Goal: Transaction & Acquisition: Purchase product/service

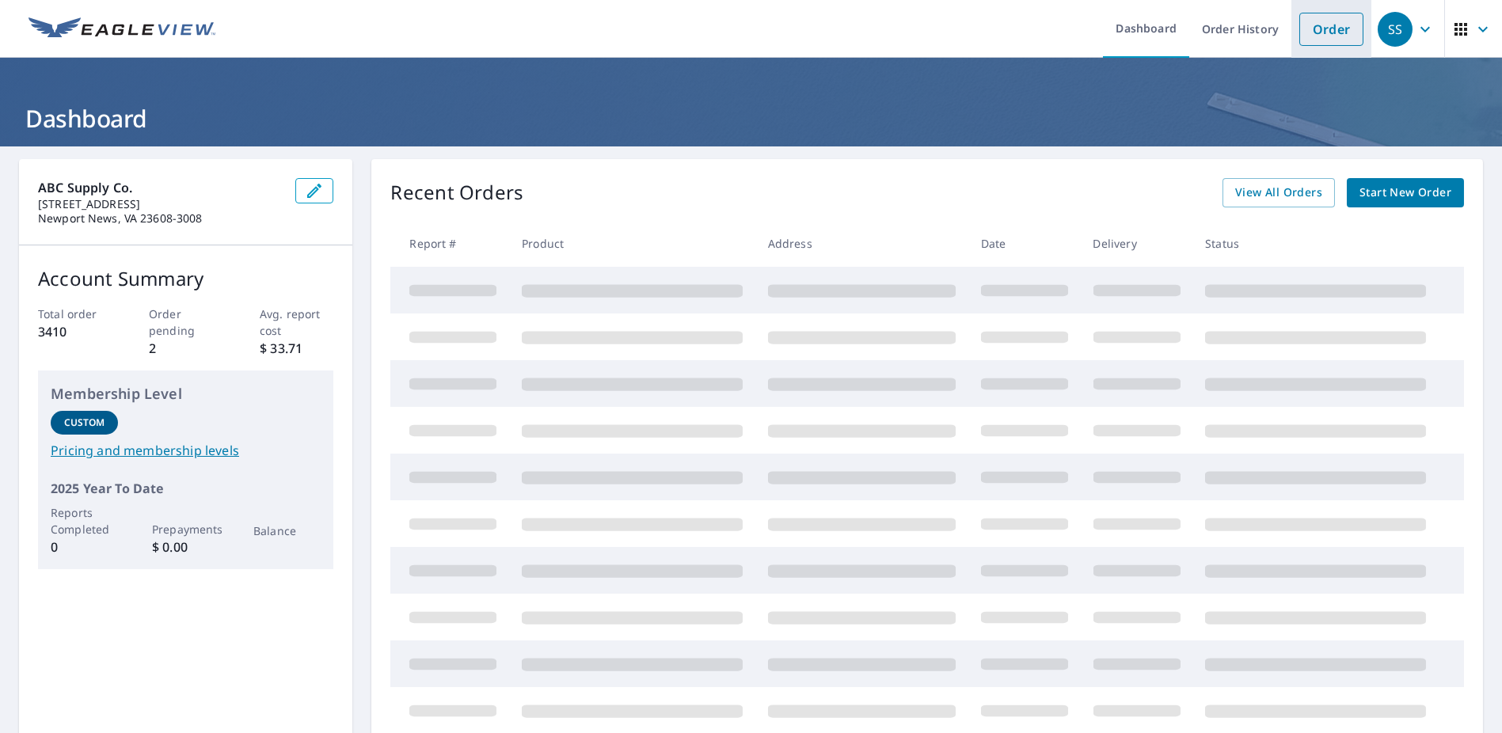
click at [1299, 42] on link "Order" at bounding box center [1331, 29] width 64 height 33
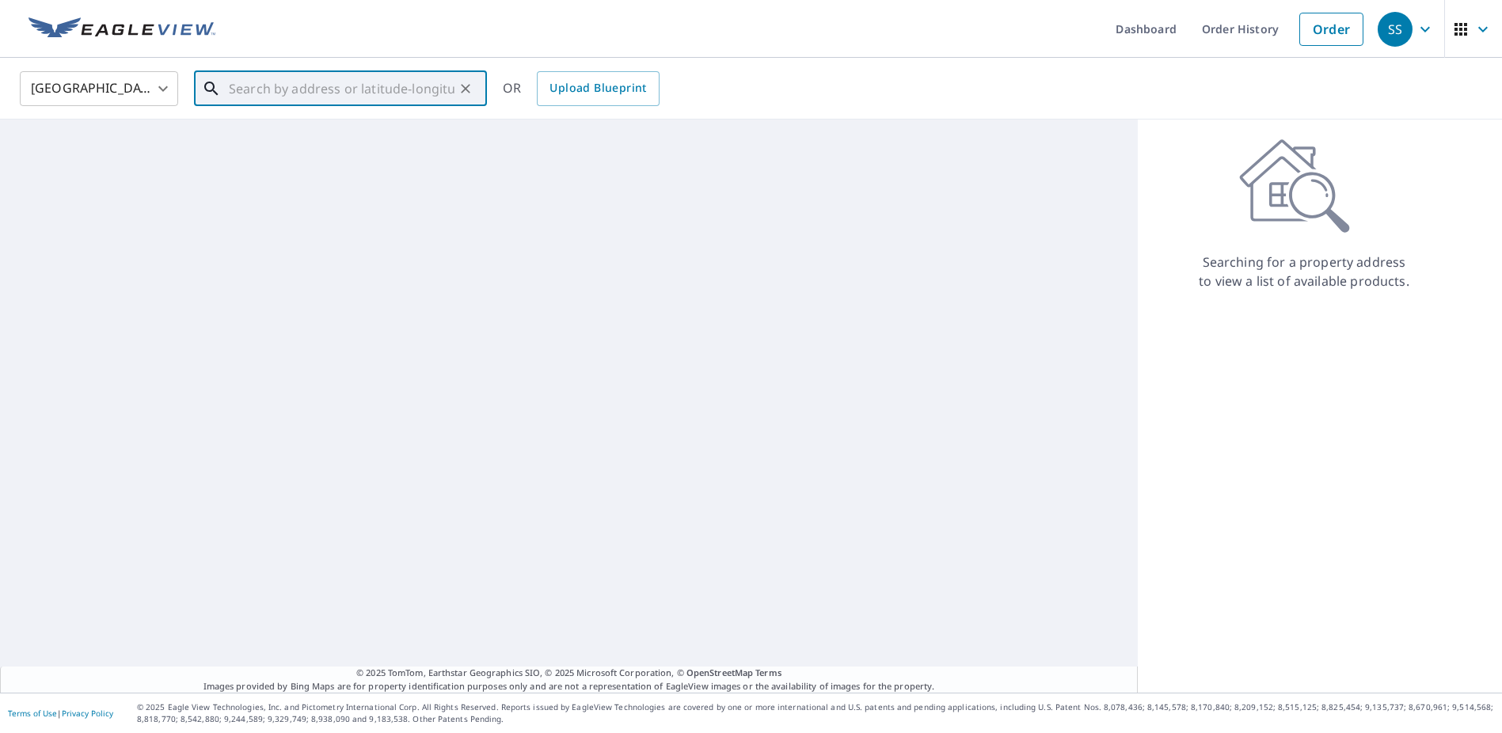
click at [354, 75] on input "text" at bounding box center [342, 89] width 226 height 44
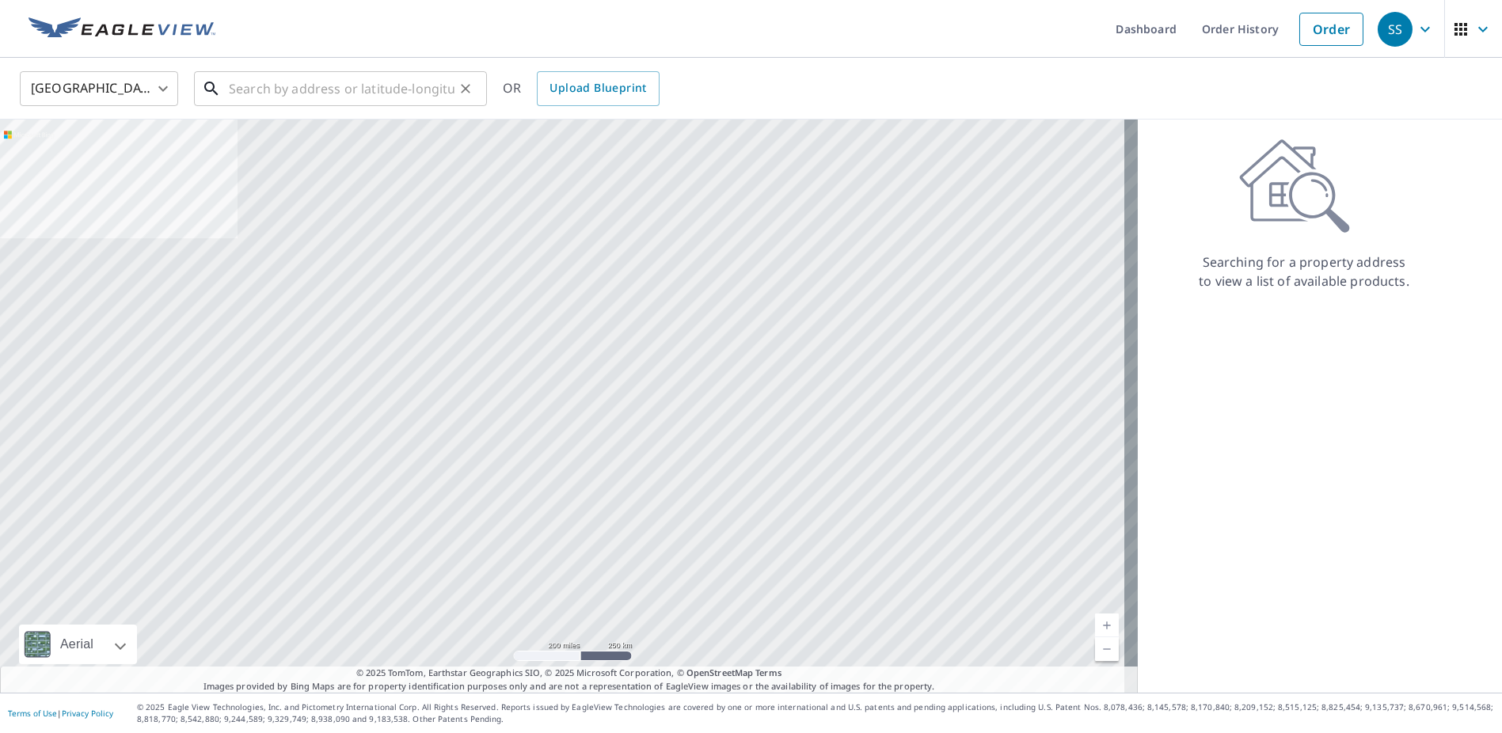
click at [337, 95] on input "text" at bounding box center [342, 89] width 226 height 44
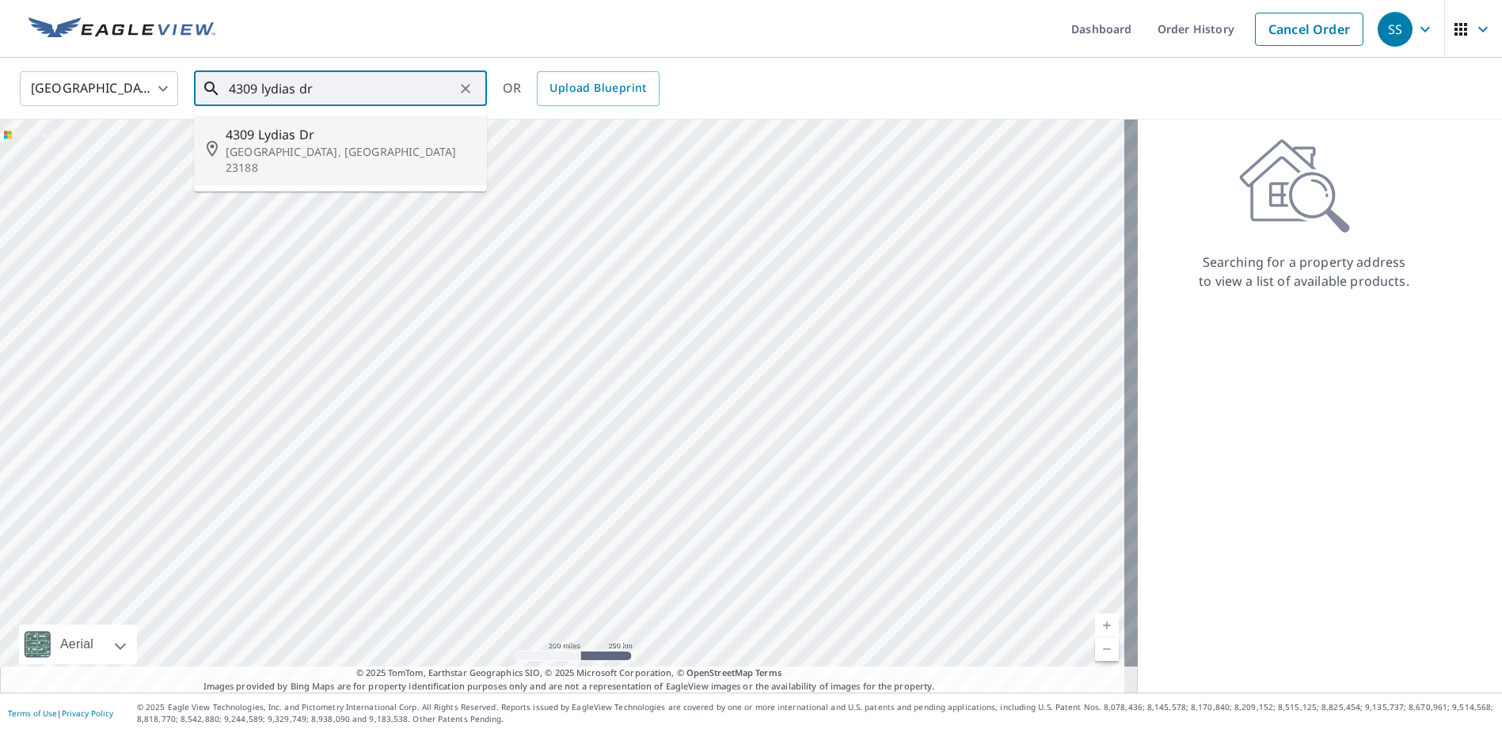
click at [301, 135] on span "4309 Lydias Dr" at bounding box center [350, 134] width 249 height 19
type input "4309 Lydias Dr Williamsburg, VA 23188"
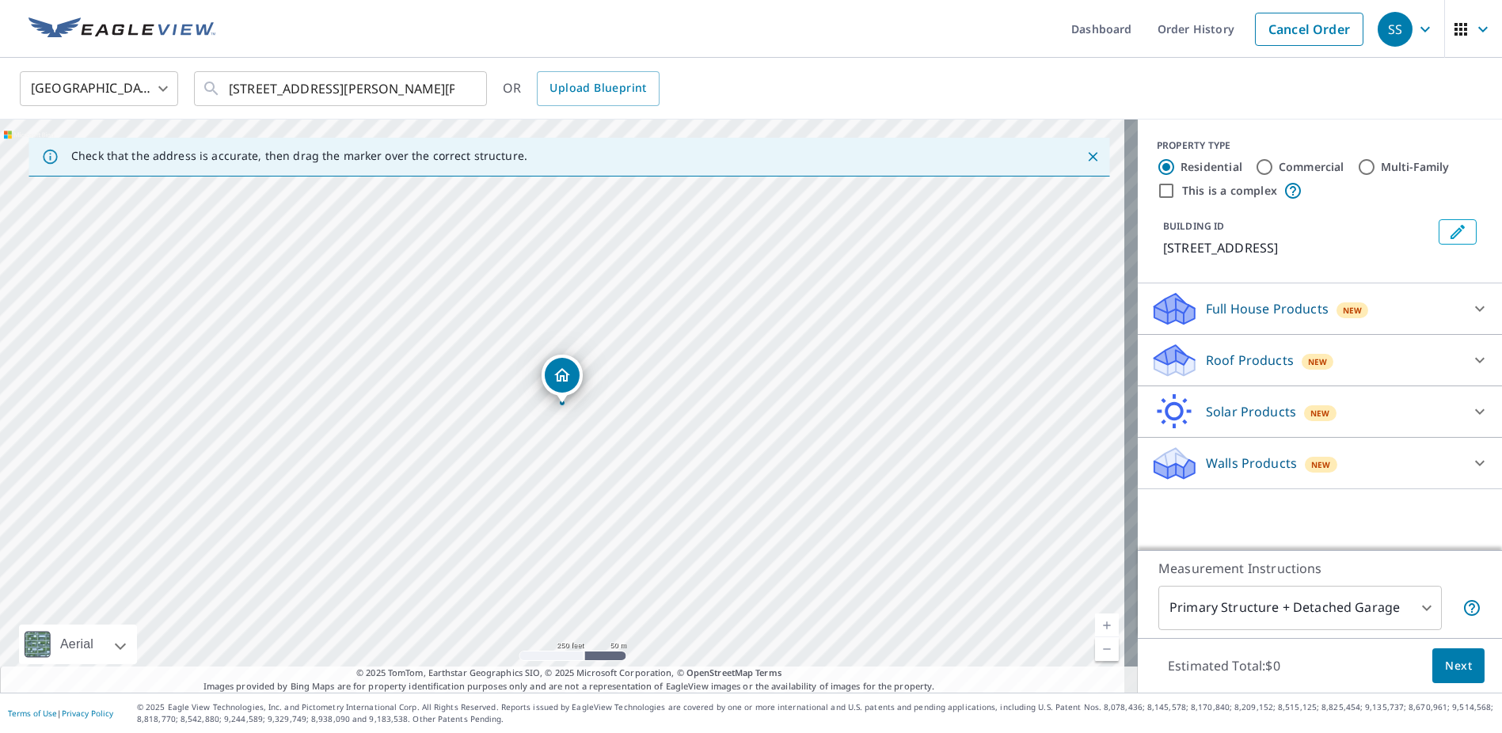
click at [1228, 302] on p "Full House Products" at bounding box center [1267, 308] width 123 height 19
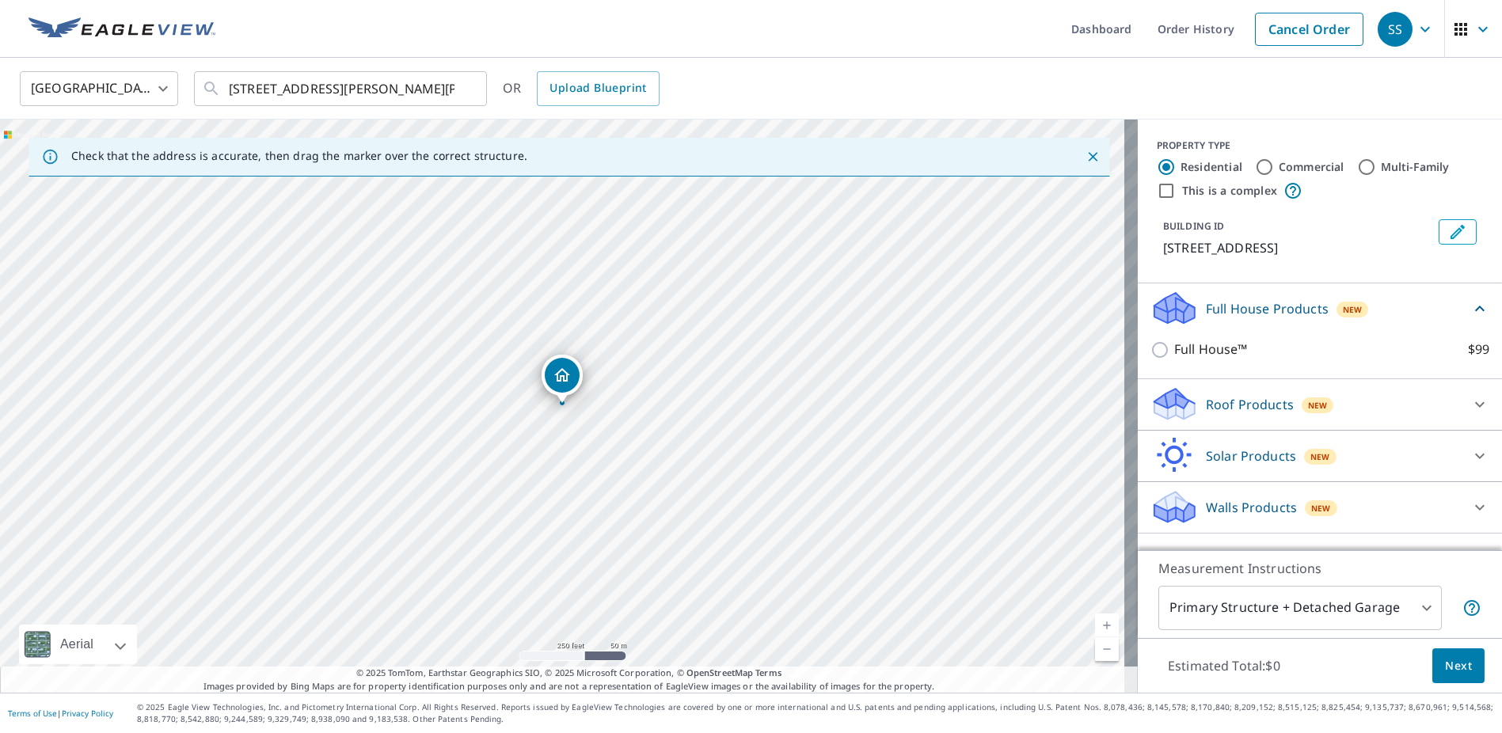
click at [1186, 399] on div "Roof Products New" at bounding box center [1306, 404] width 310 height 37
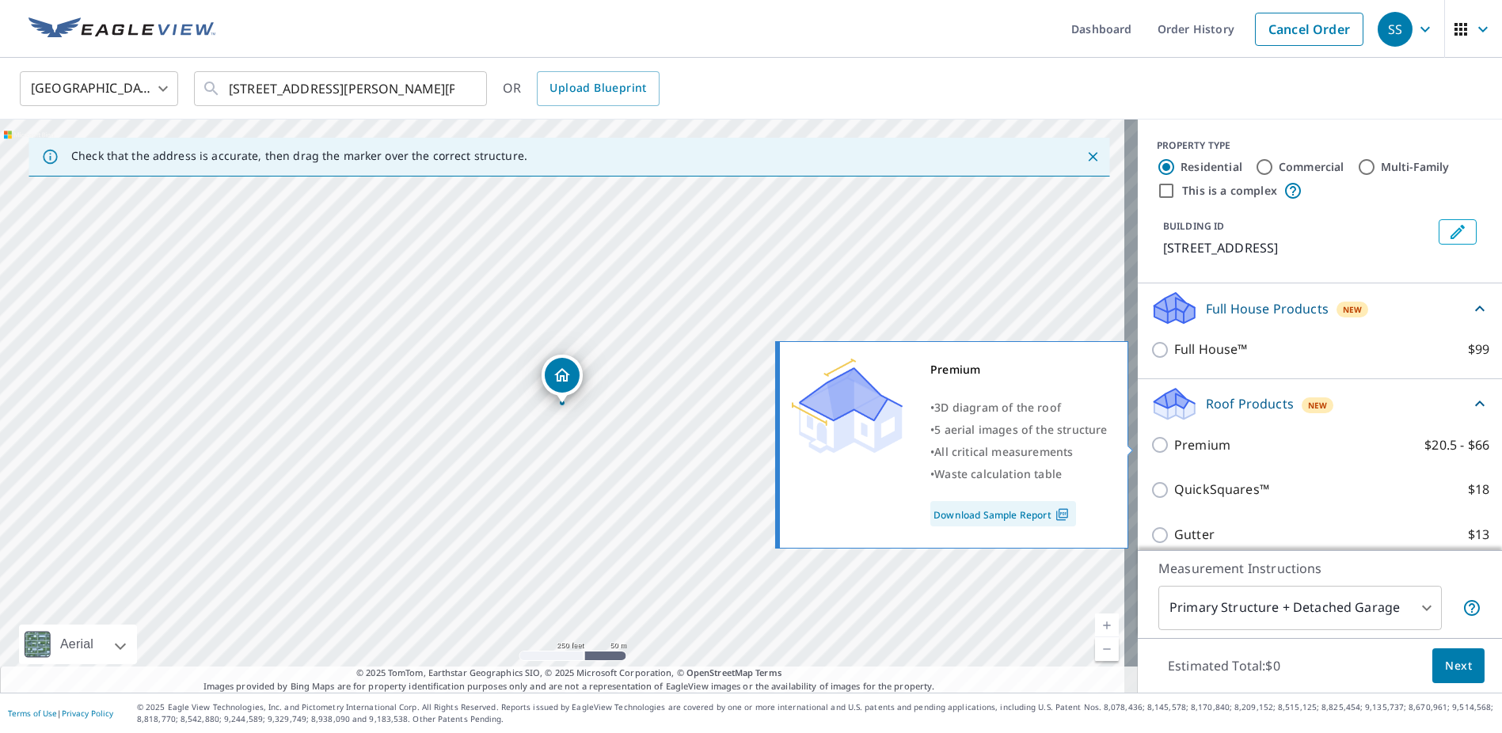
click at [1174, 442] on p "Premium" at bounding box center [1202, 446] width 56 height 20
click at [1170, 442] on input "Premium $20.5 - $66" at bounding box center [1163, 445] width 24 height 19
checkbox input "true"
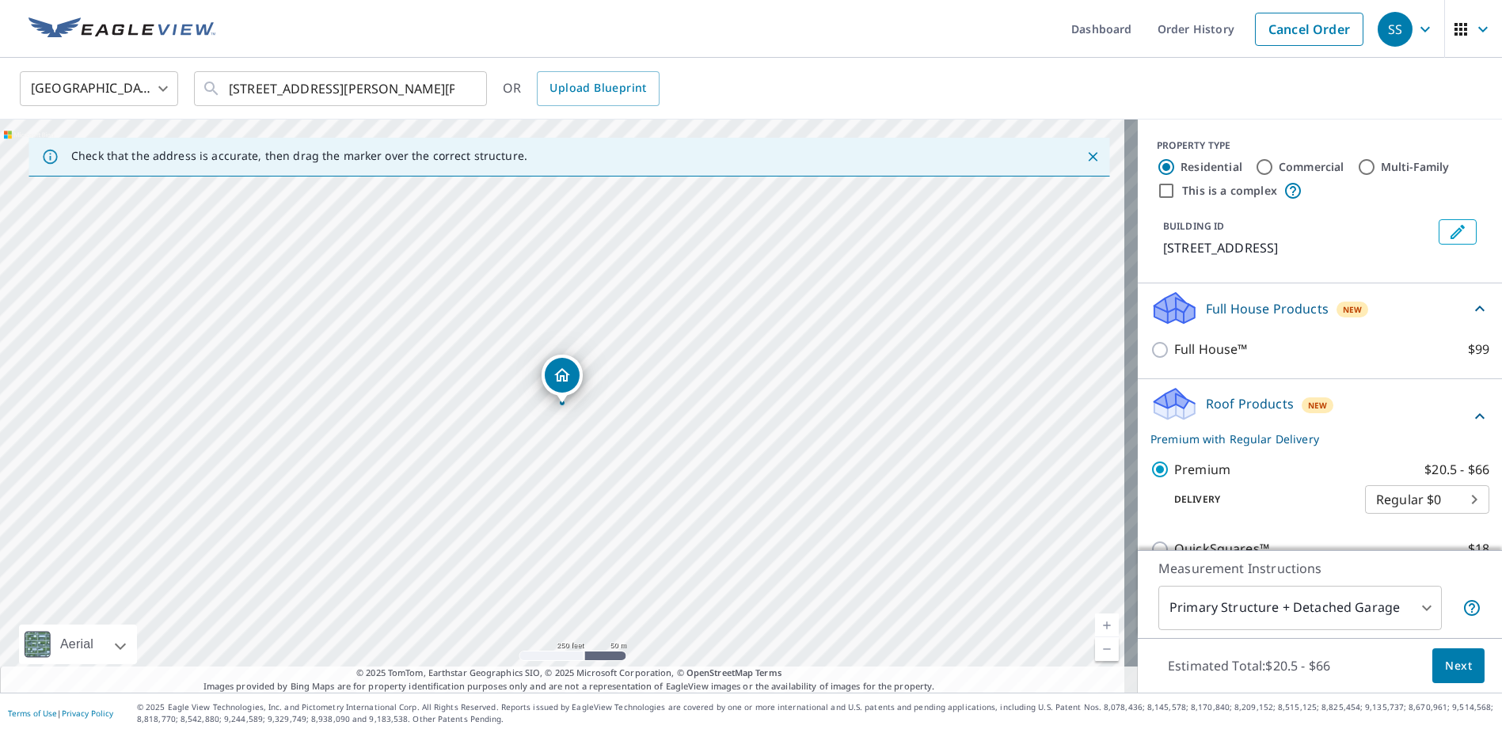
click at [1452, 663] on span "Next" at bounding box center [1458, 666] width 27 height 20
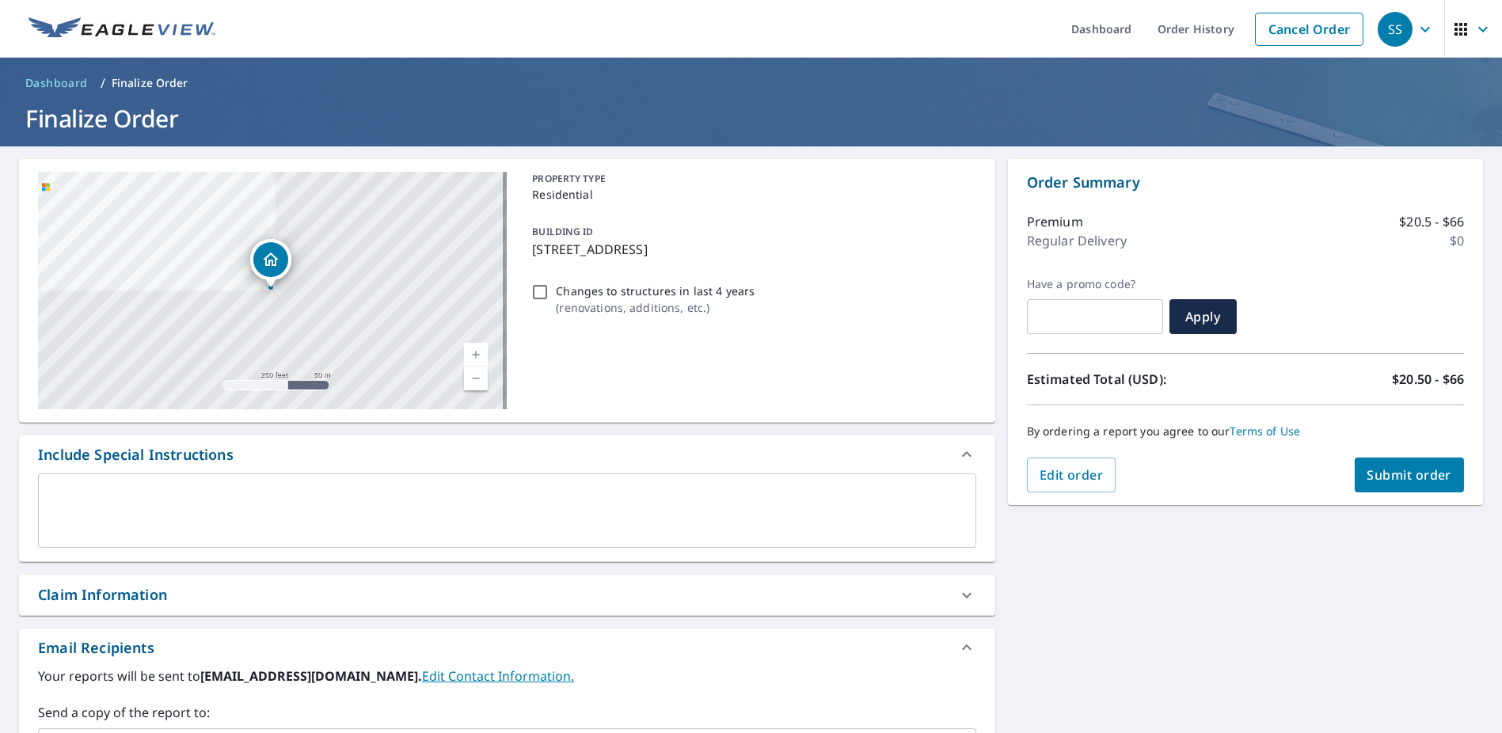
click at [1405, 485] on button "Submit order" at bounding box center [1410, 475] width 110 height 35
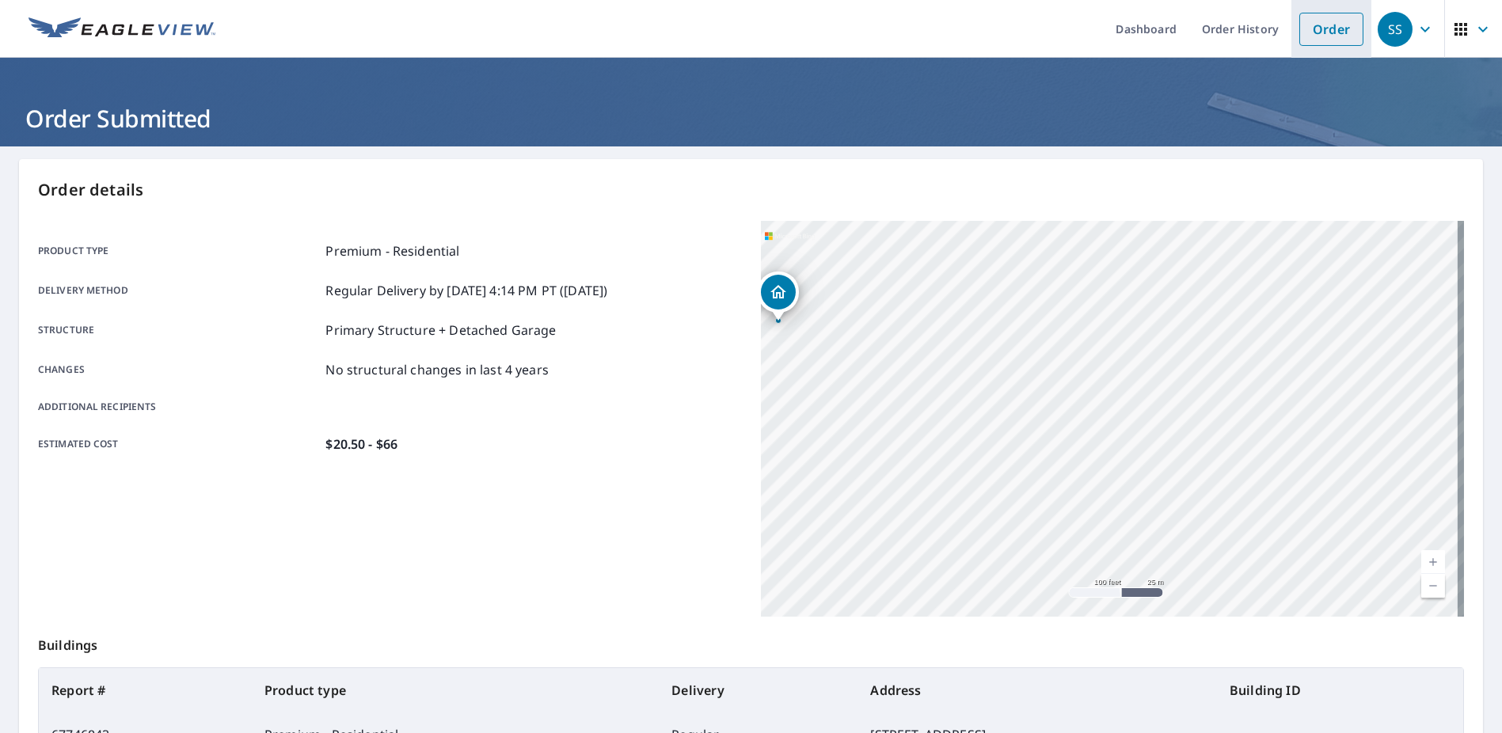
click at [1307, 21] on link "Order" at bounding box center [1331, 29] width 64 height 33
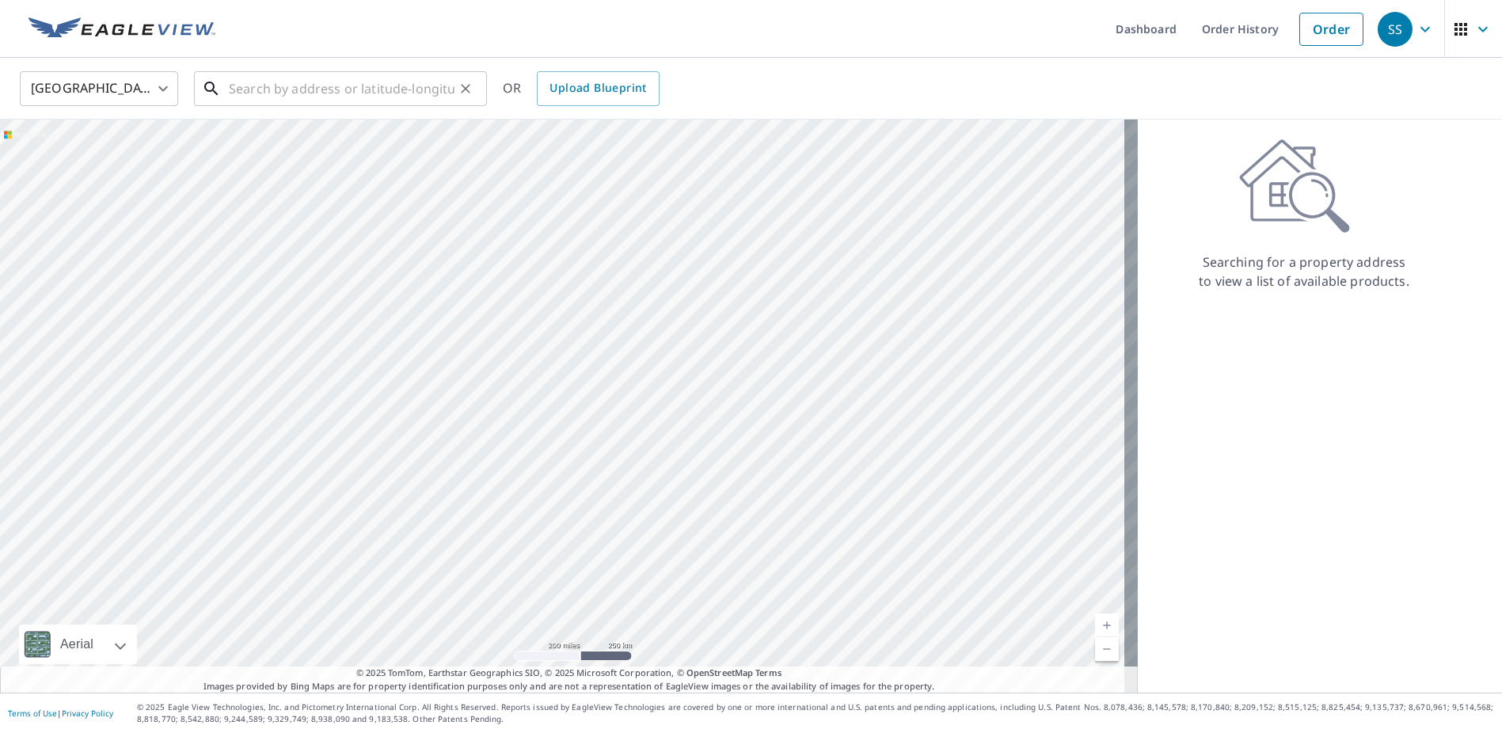
click at [287, 105] on div "​" at bounding box center [340, 88] width 293 height 35
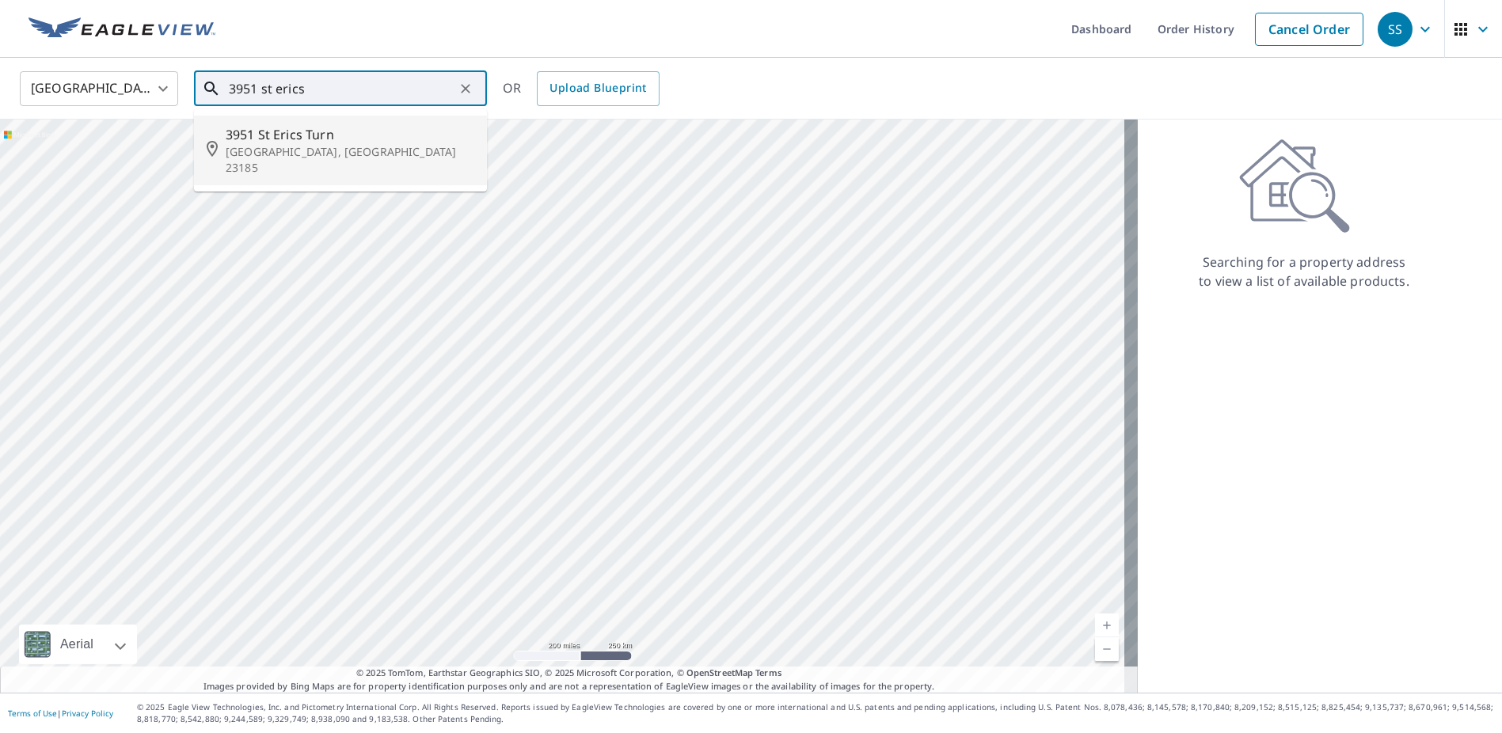
click at [301, 137] on span "3951 St Erics Turn" at bounding box center [350, 134] width 249 height 19
type input "3951 St Erics Turn Williamsburg, VA 23185"
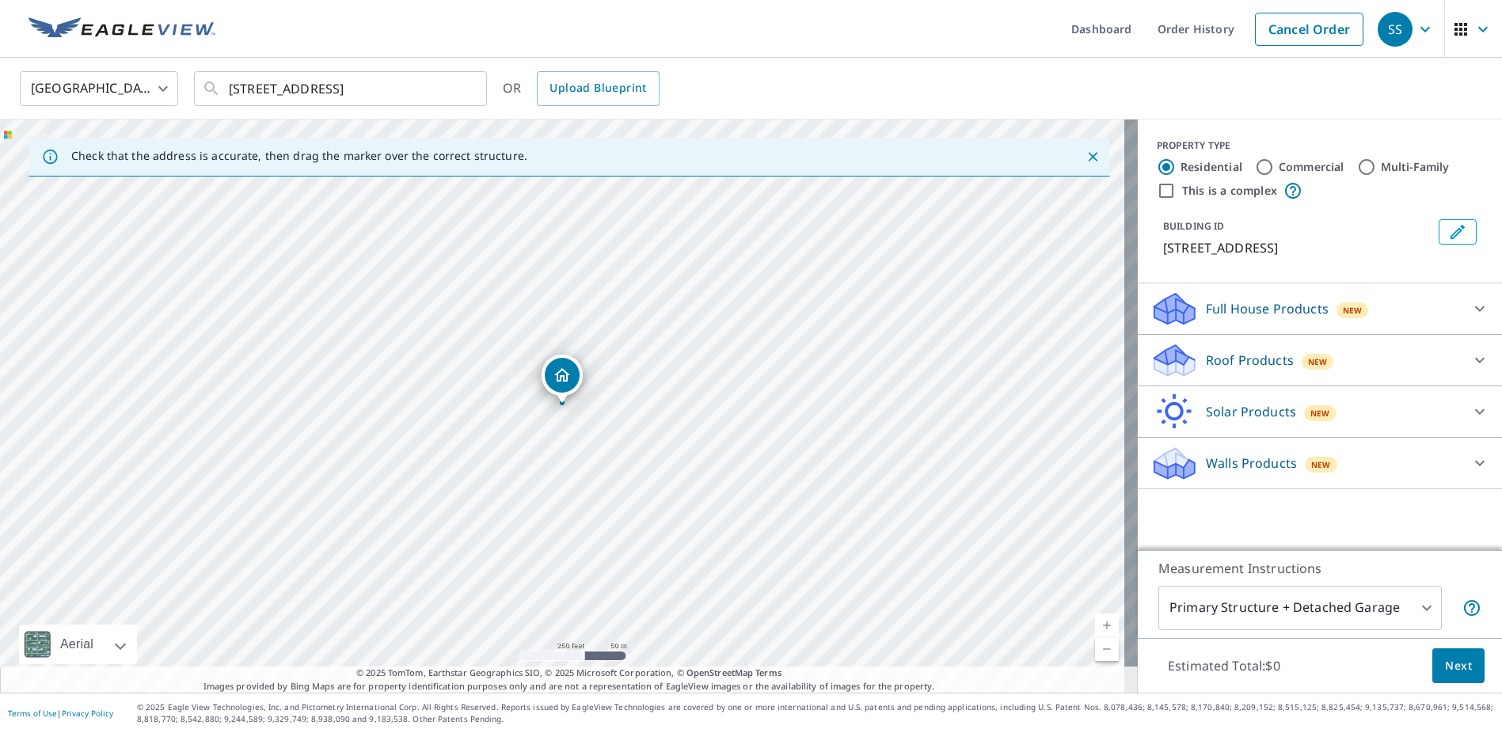
click at [1219, 363] on p "Roof Products" at bounding box center [1250, 360] width 88 height 19
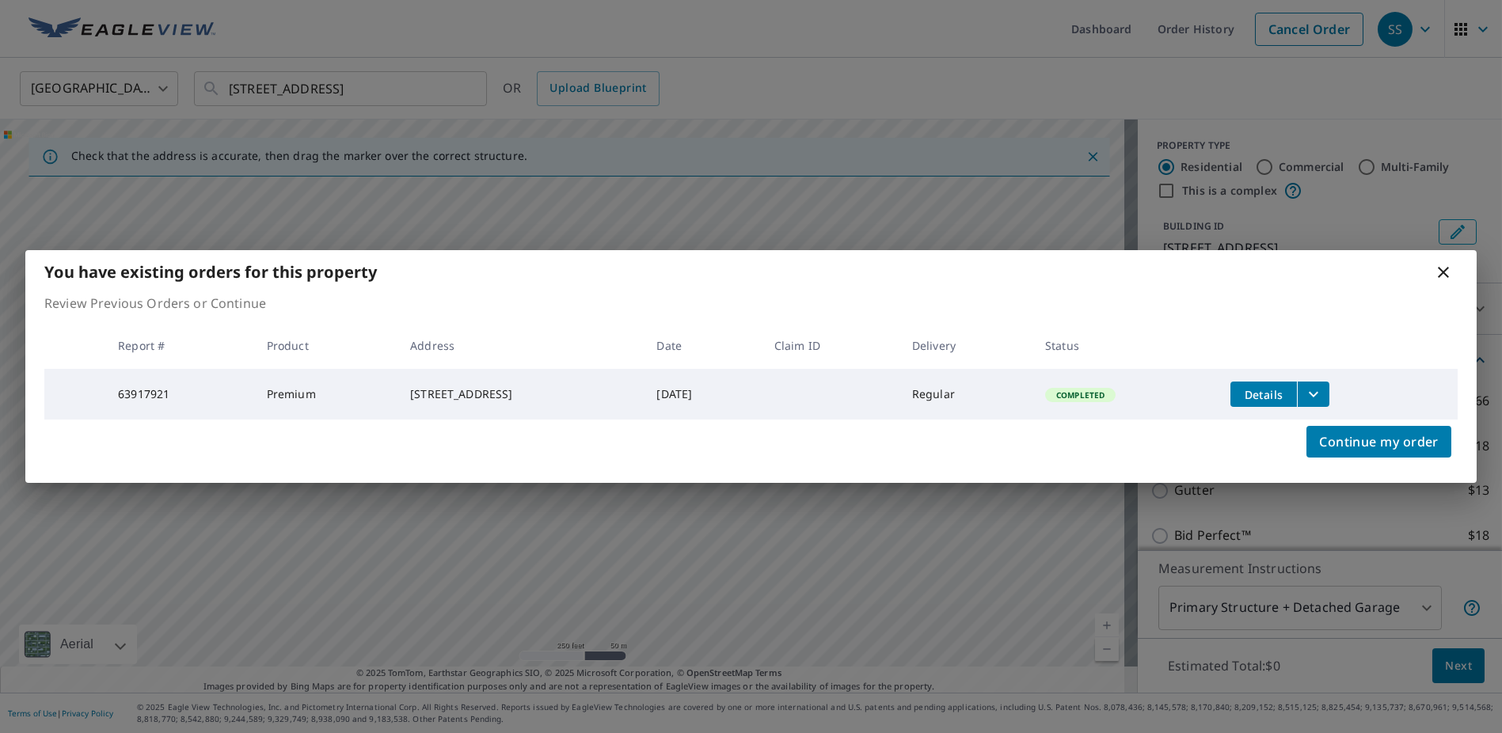
click at [1323, 388] on icon "filesDropdownBtn-63917921" at bounding box center [1313, 394] width 19 height 19
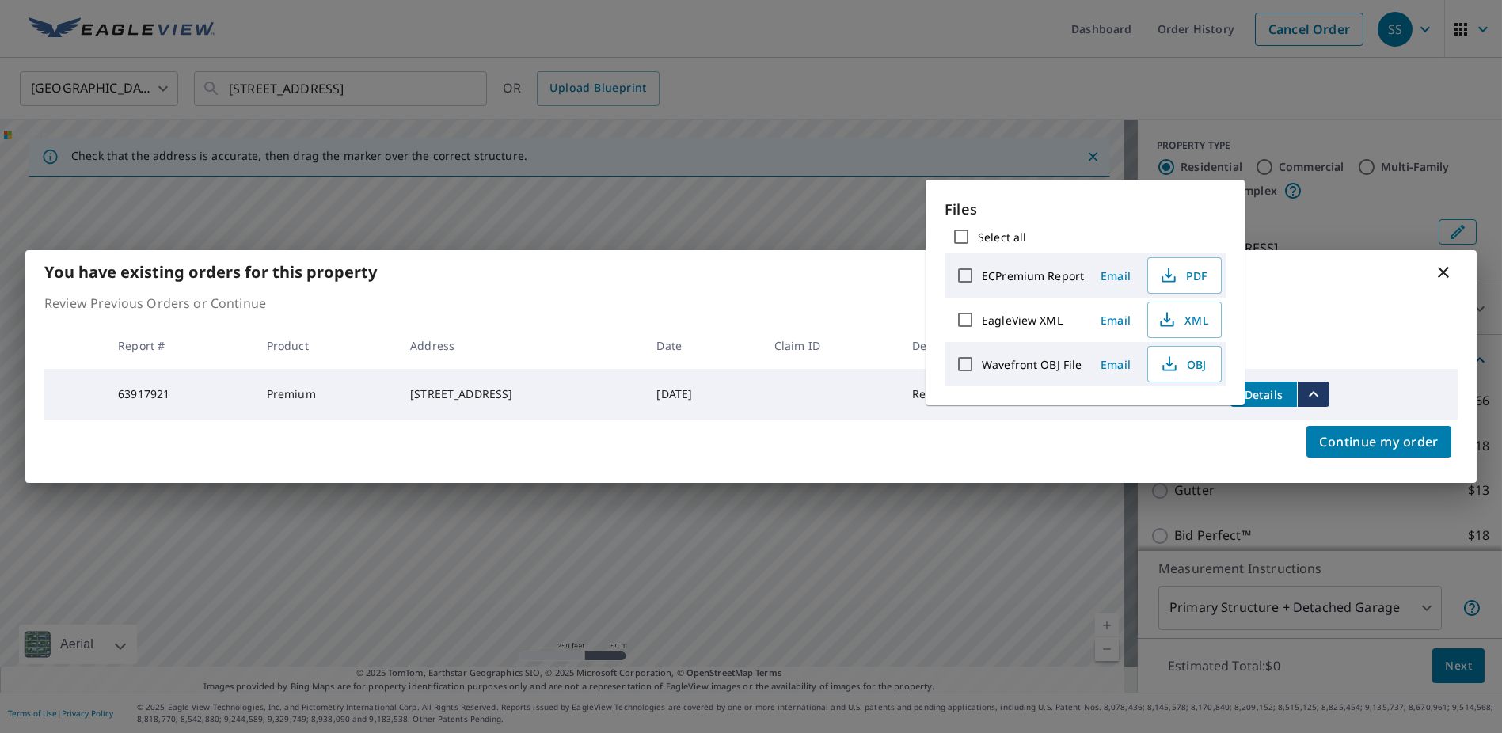
click at [964, 270] on input "ECPremium Report" at bounding box center [965, 275] width 33 height 33
checkbox input "true"
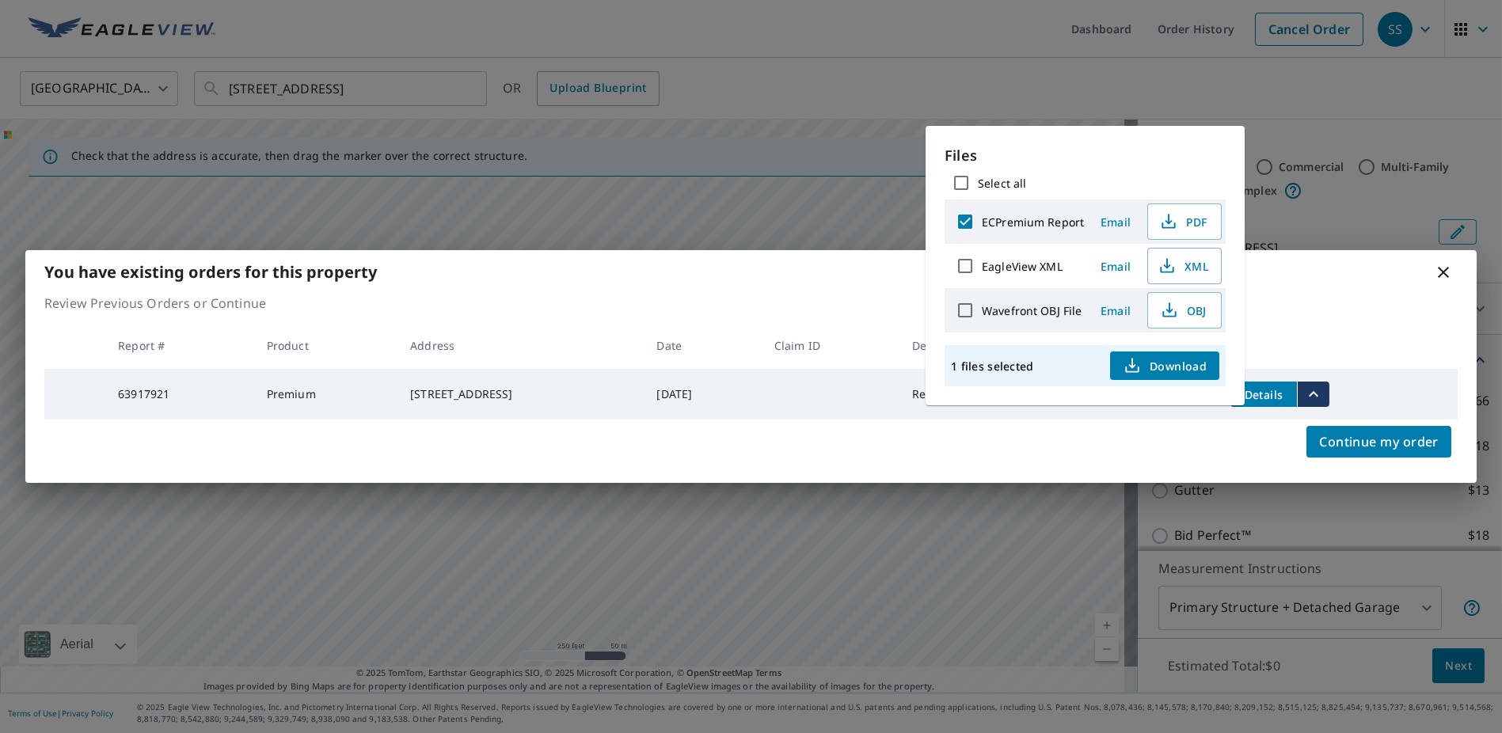
click at [1155, 365] on span "Download" at bounding box center [1165, 365] width 84 height 19
click at [1441, 271] on icon at bounding box center [1443, 272] width 11 height 11
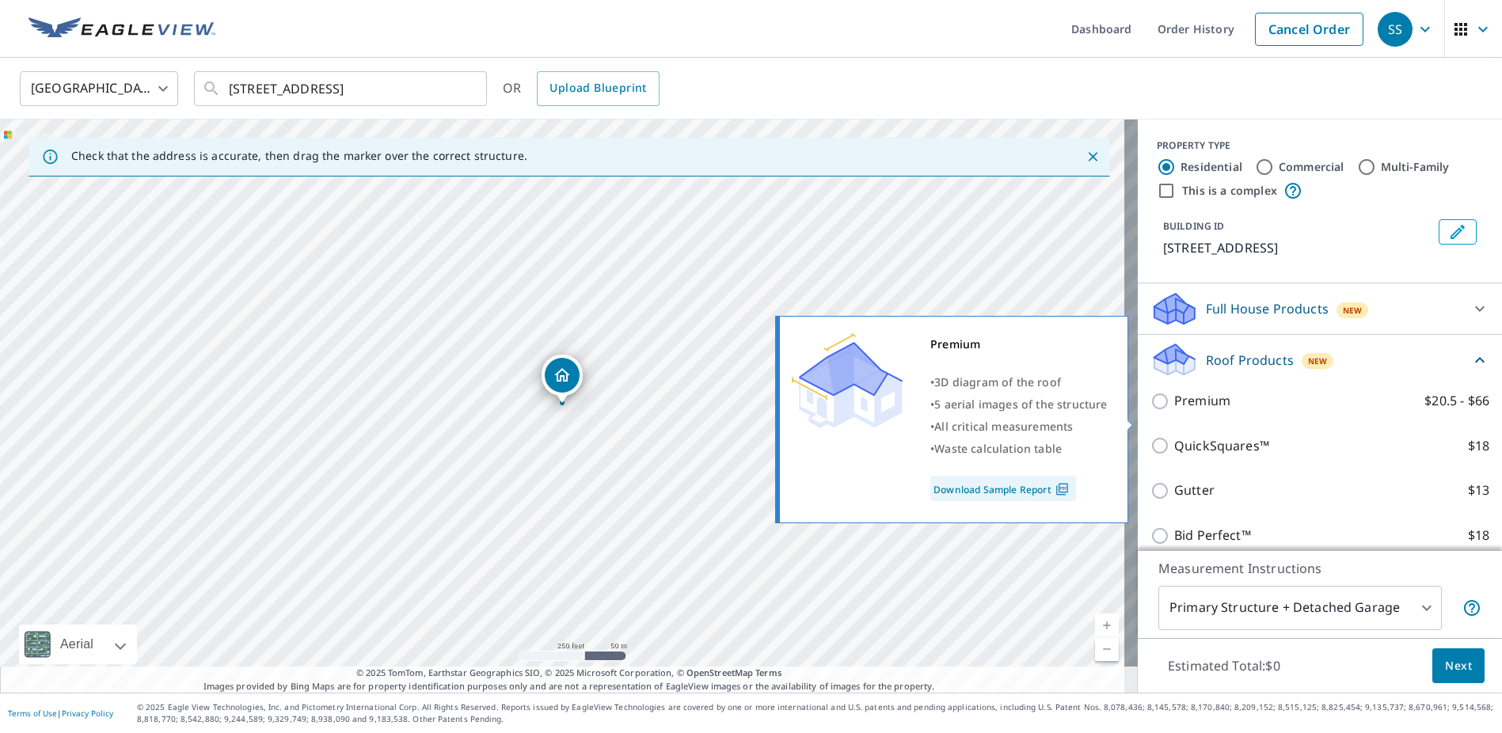
click at [1189, 411] on p "Premium" at bounding box center [1202, 401] width 56 height 20
click at [1174, 411] on input "Premium $20.5 - $66" at bounding box center [1163, 401] width 24 height 19
checkbox input "true"
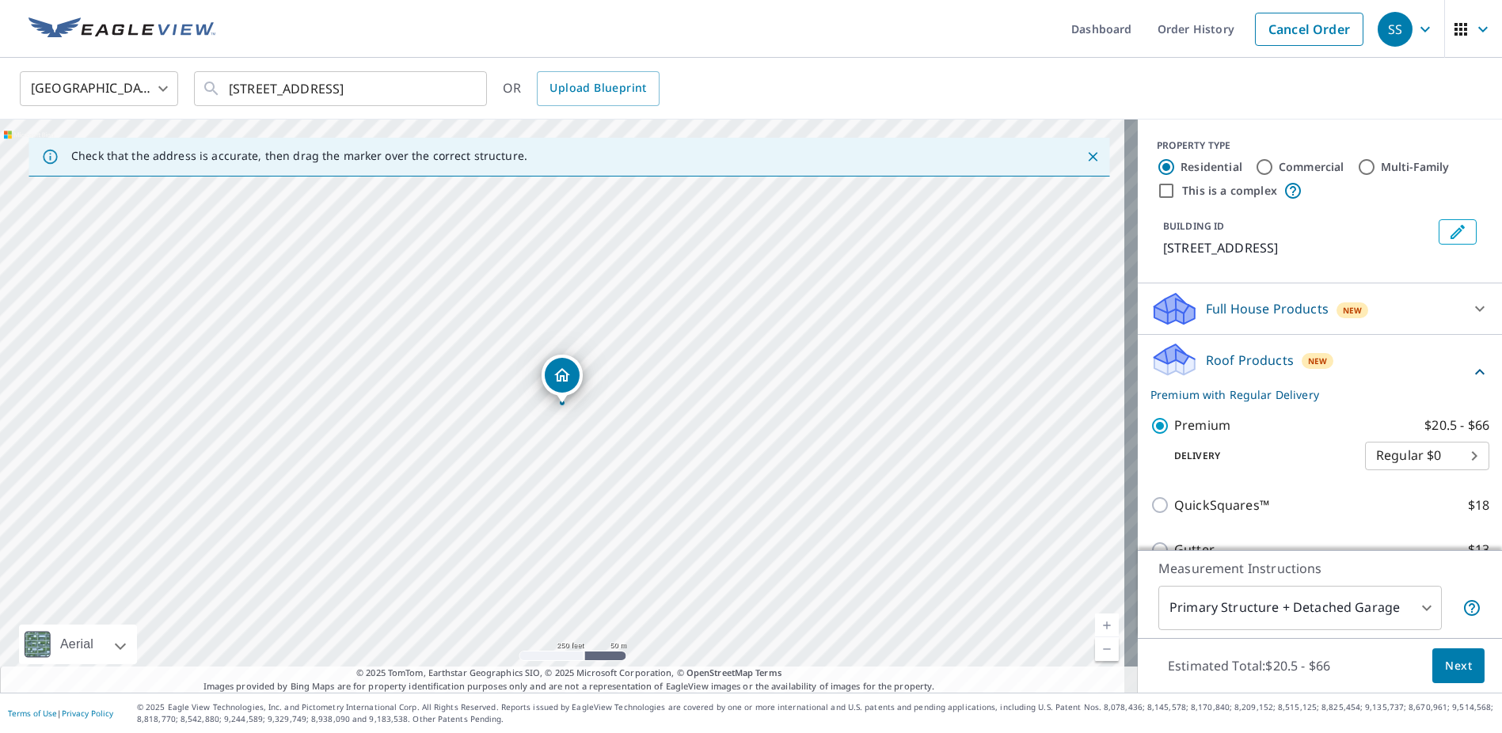
click at [1448, 682] on button "Next" at bounding box center [1458, 667] width 52 height 36
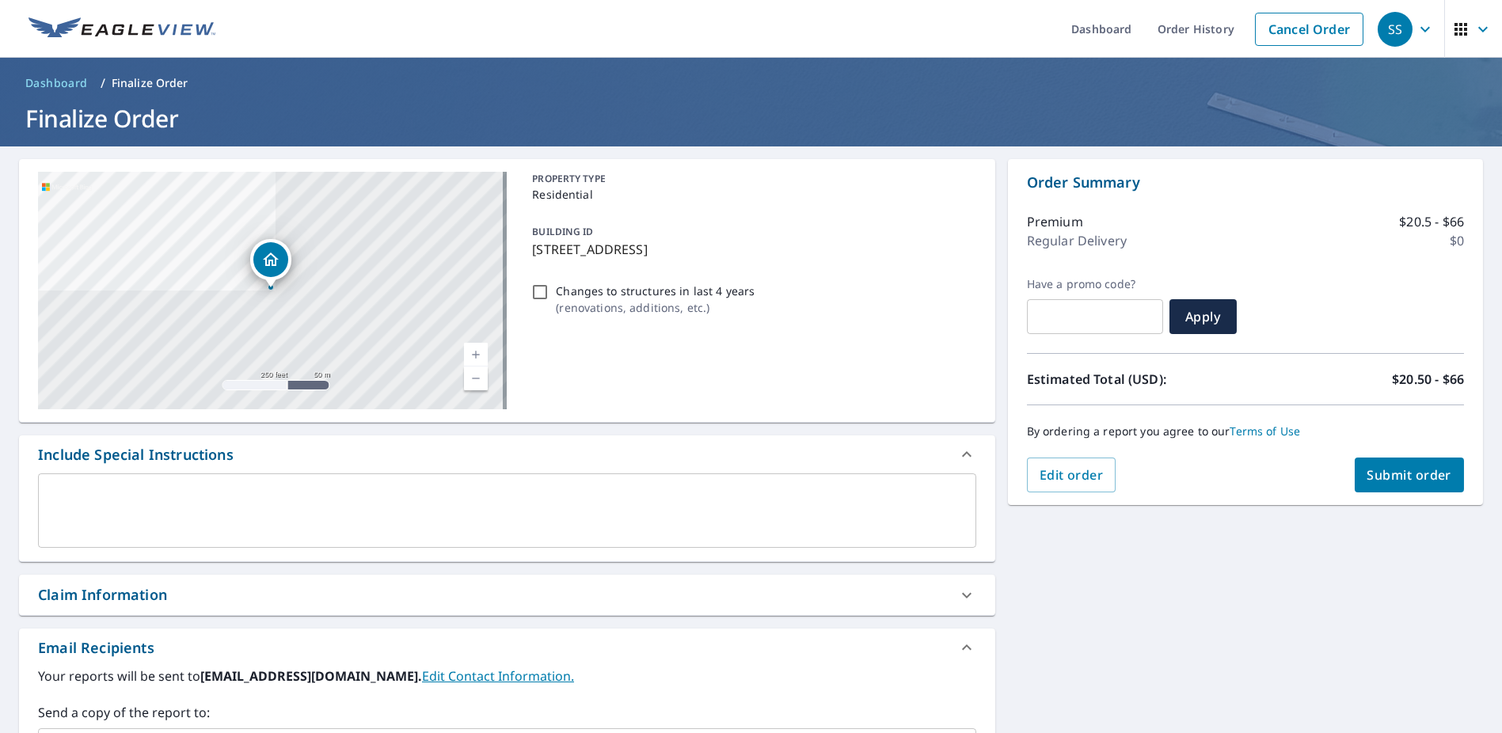
click at [1409, 476] on span "Submit order" at bounding box center [1410, 474] width 85 height 17
